Goal: Task Accomplishment & Management: Use online tool/utility

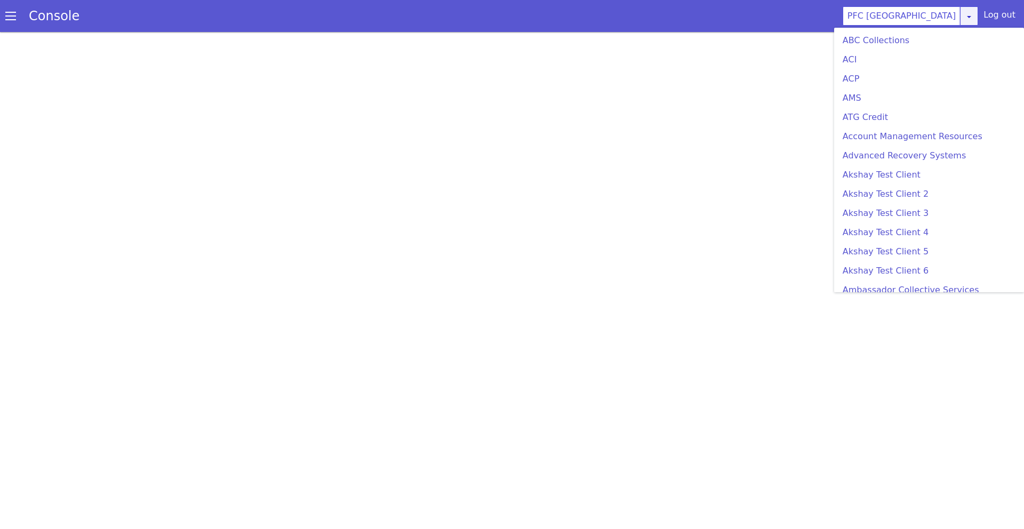
click at [972, 25] on icon at bounding box center [976, 29] width 9 height 9
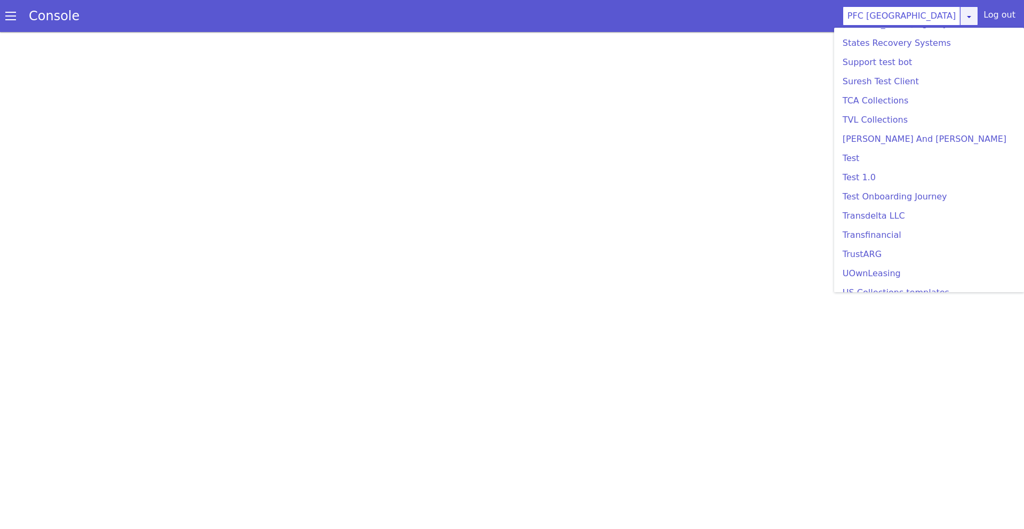
scroll to position [3199, 0]
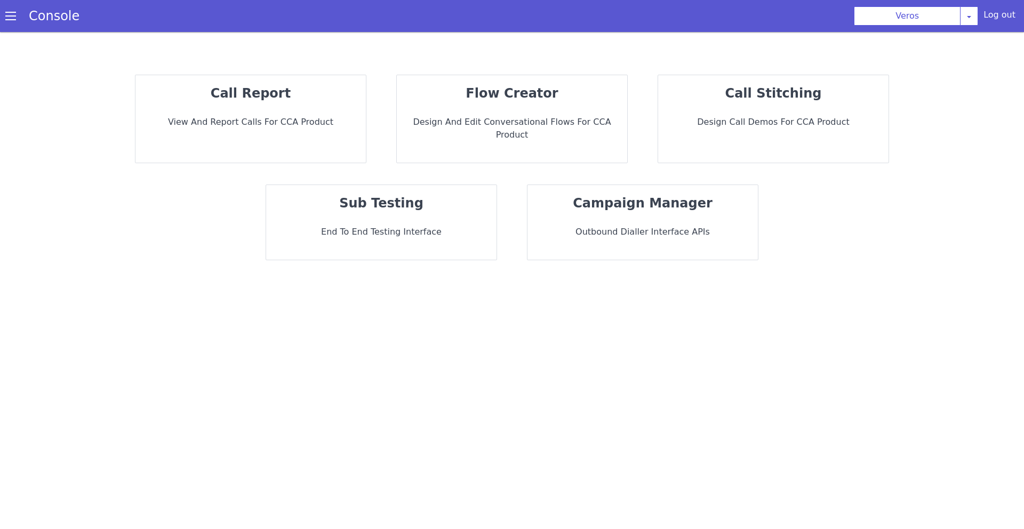
click at [289, 96] on p "call report" at bounding box center [250, 93] width 213 height 19
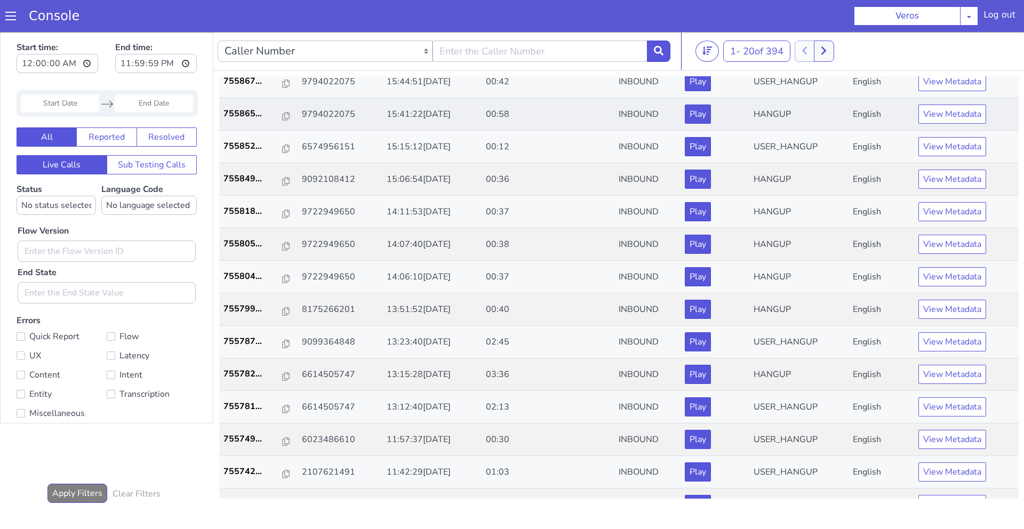
scroll to position [104, 0]
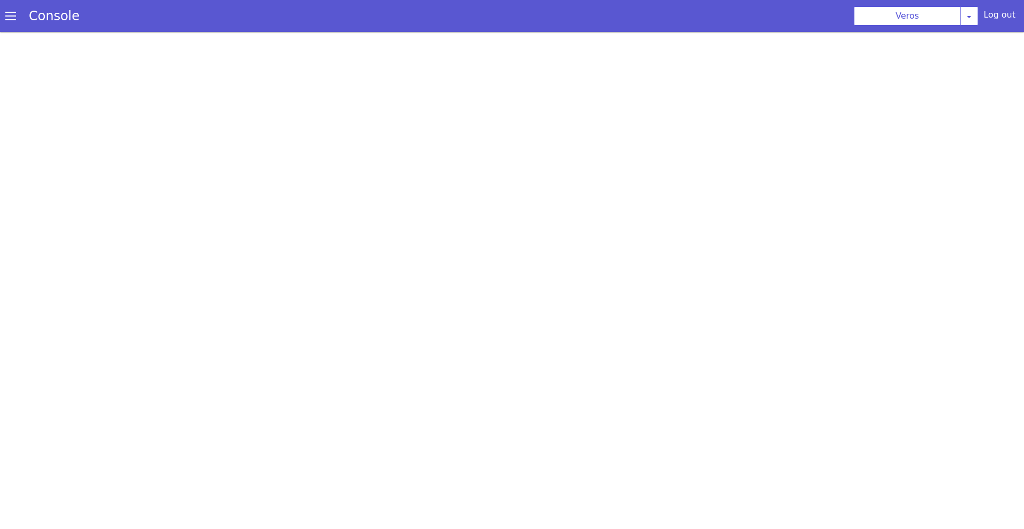
scroll to position [3, 0]
